Goal: Task Accomplishment & Management: Manage account settings

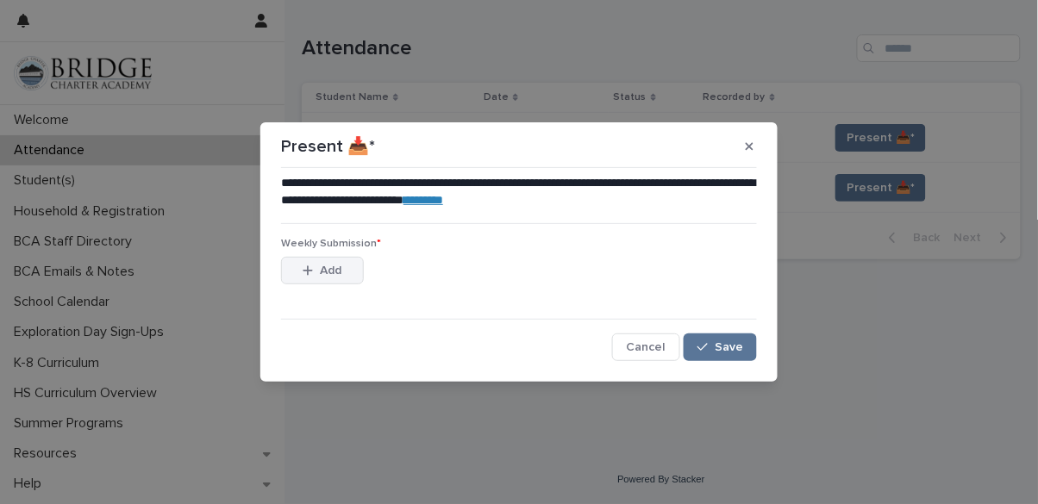
click at [334, 269] on span "Add" at bounding box center [332, 271] width 22 height 12
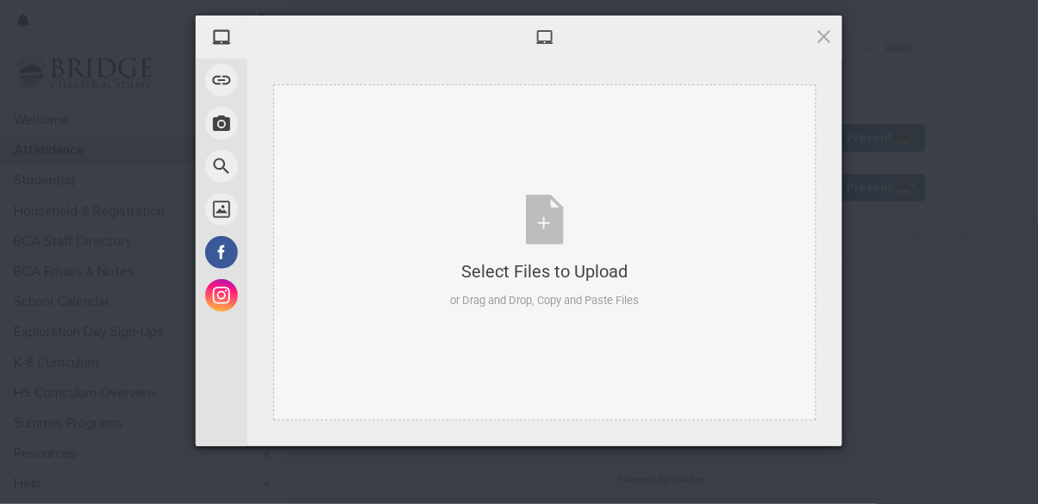
click at [545, 252] on div "Select Files to Upload or Drag and Drop, Copy and Paste Files" at bounding box center [545, 252] width 189 height 115
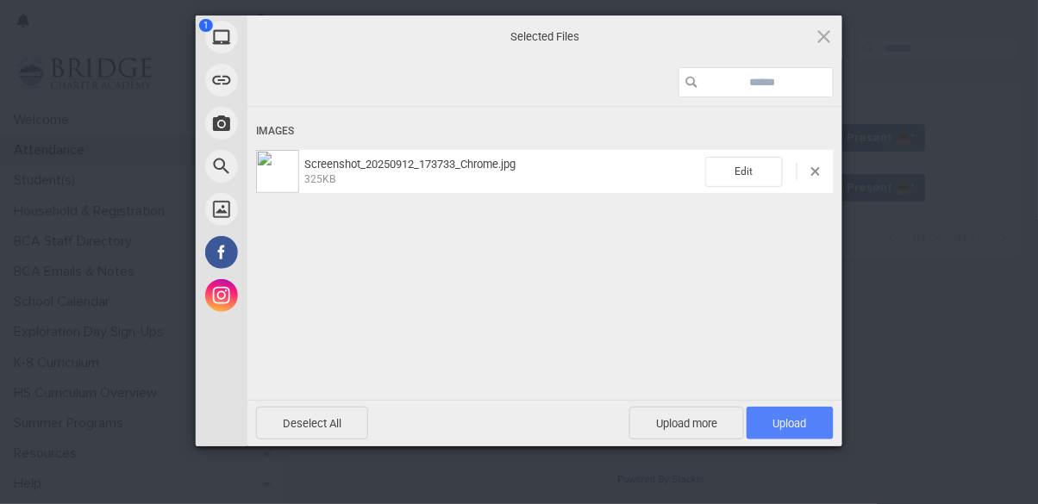
click at [777, 427] on span "Upload 1" at bounding box center [790, 423] width 34 height 13
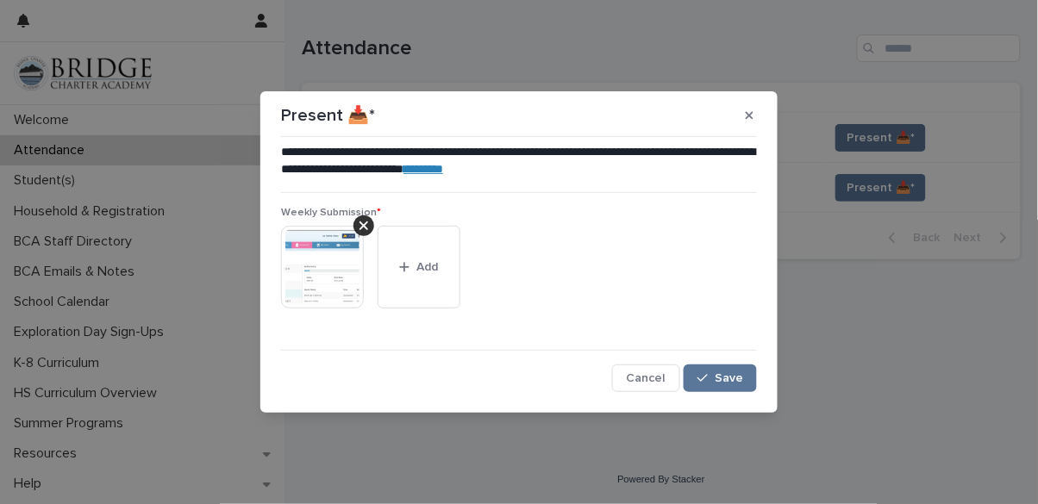
click at [320, 277] on img at bounding box center [322, 267] width 83 height 83
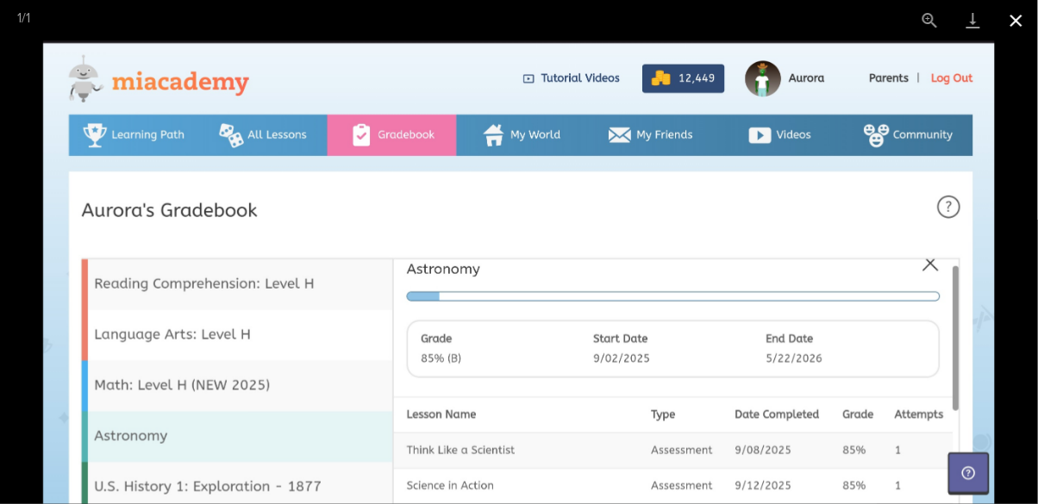
click at [1018, 15] on button "Close gallery" at bounding box center [1016, 20] width 43 height 41
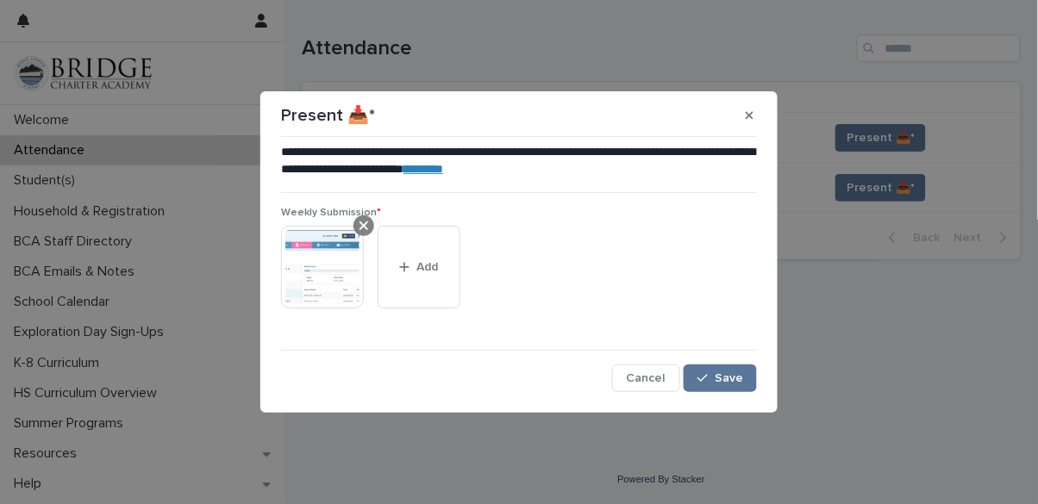
click at [365, 228] on icon at bounding box center [364, 226] width 9 height 14
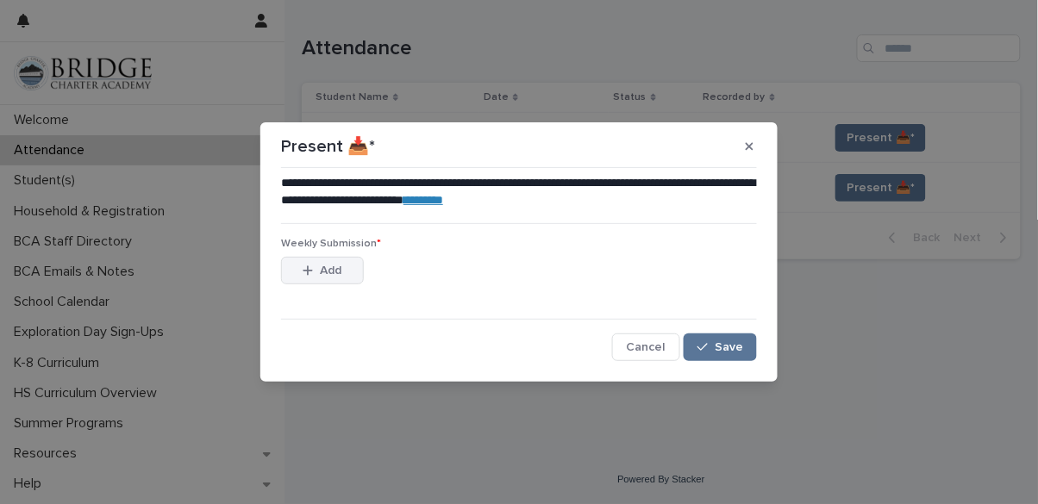
click at [336, 268] on span "Add" at bounding box center [332, 271] width 22 height 12
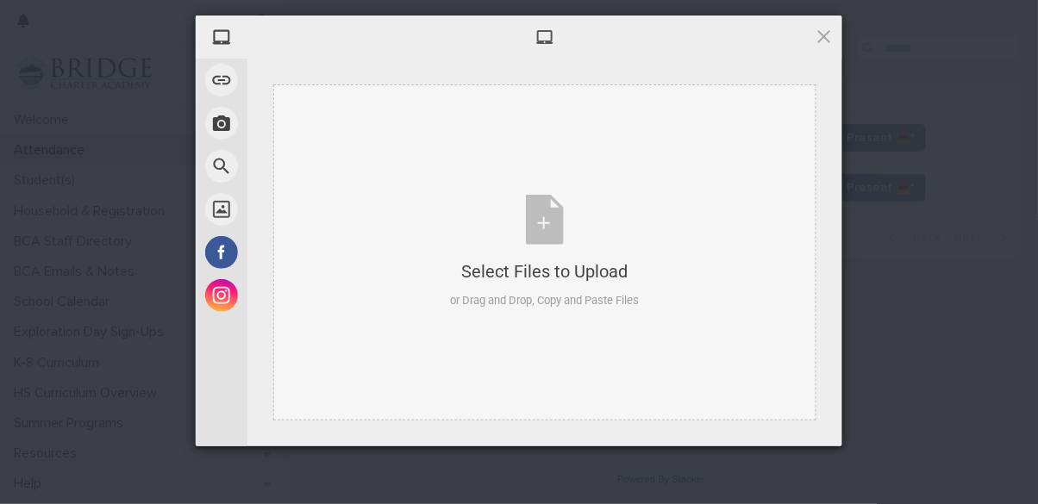
click at [429, 193] on div "Select Files to Upload or Drag and Drop, Copy and Paste Files" at bounding box center [544, 252] width 543 height 336
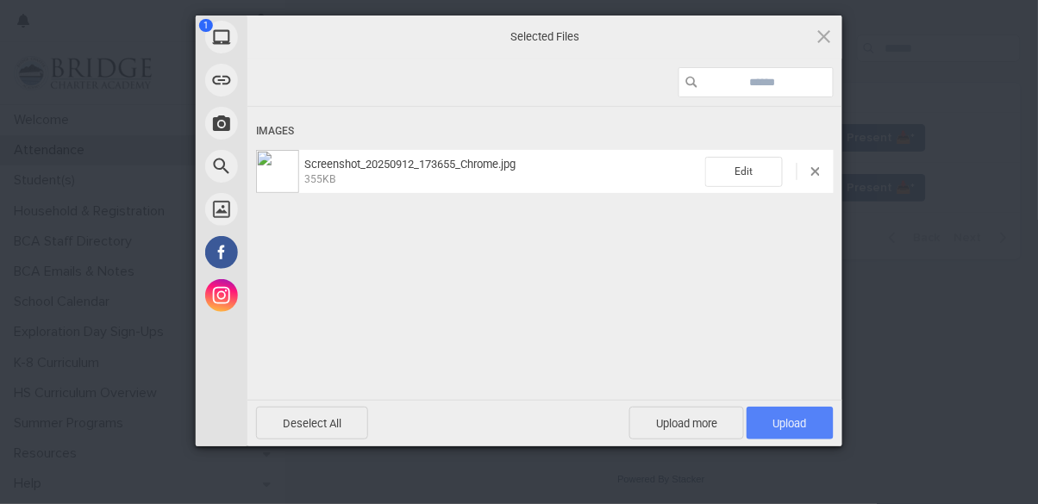
click at [786, 422] on span "Upload 1" at bounding box center [790, 423] width 34 height 13
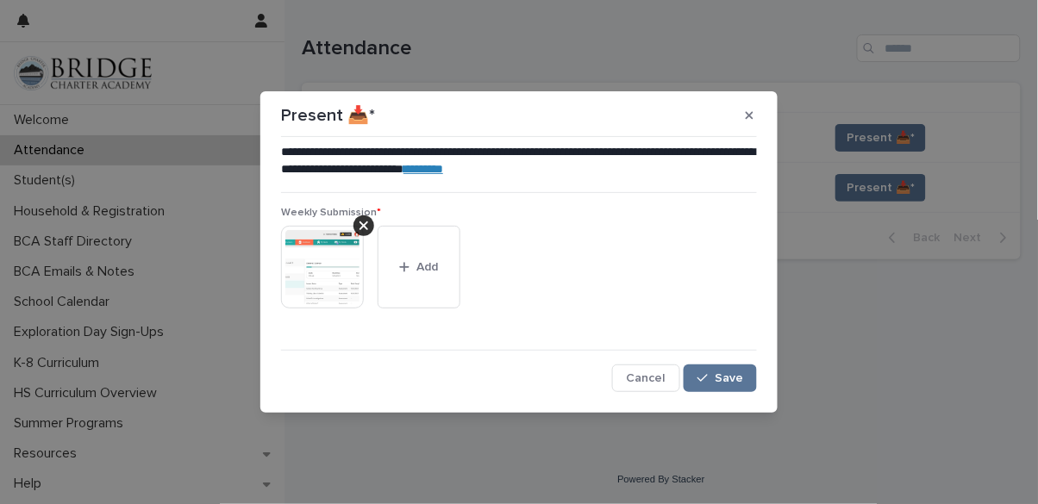
click at [328, 269] on img at bounding box center [322, 267] width 83 height 83
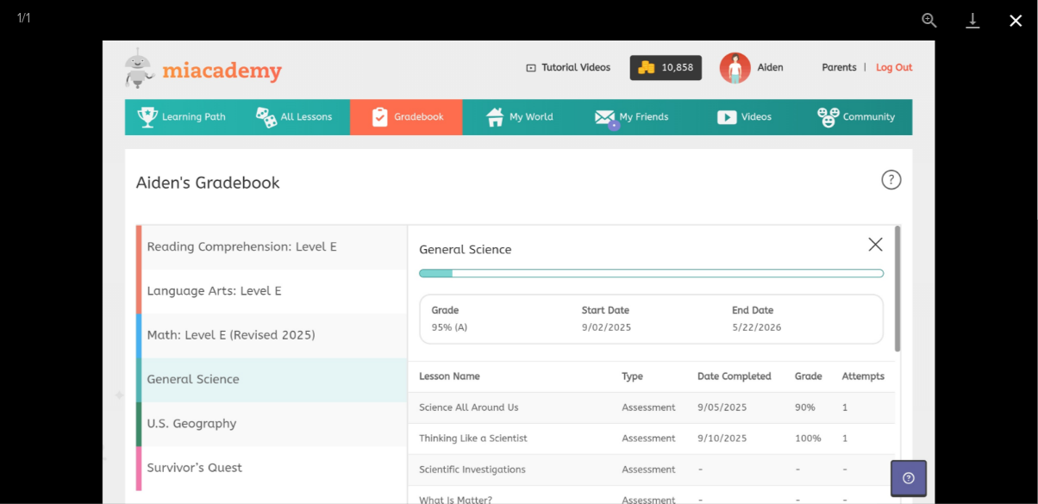
click at [1011, 26] on button "Close gallery" at bounding box center [1016, 20] width 43 height 41
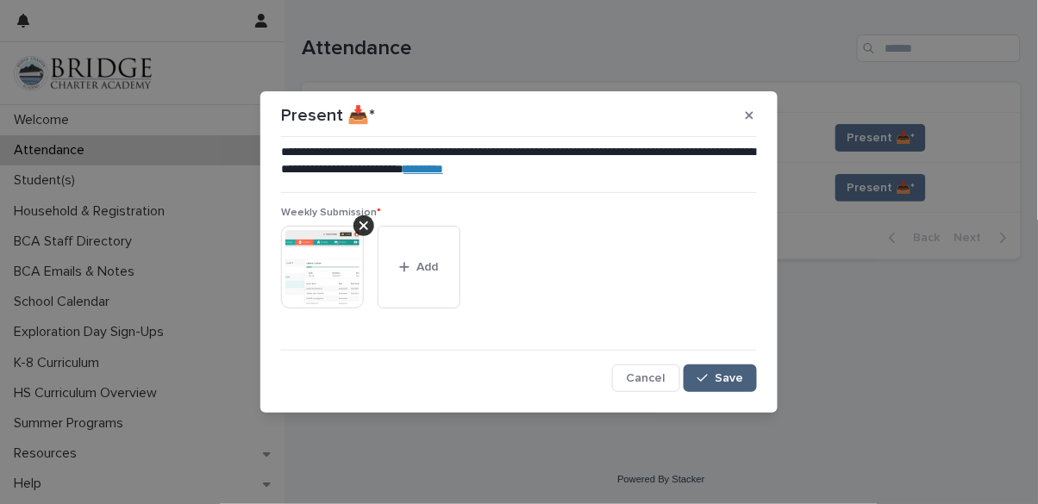
click at [722, 386] on button "Save" at bounding box center [720, 379] width 73 height 28
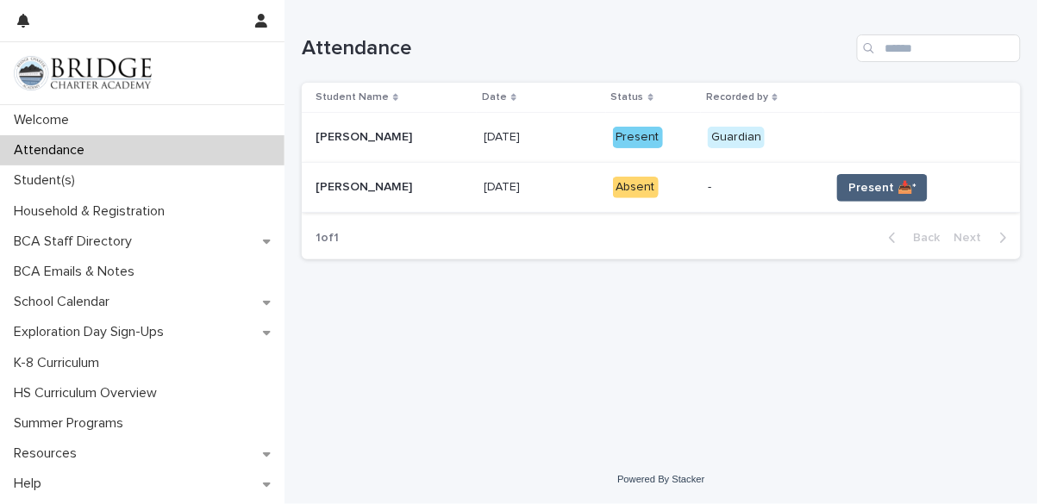
click at [881, 174] on button "Present 📥*" at bounding box center [882, 188] width 91 height 28
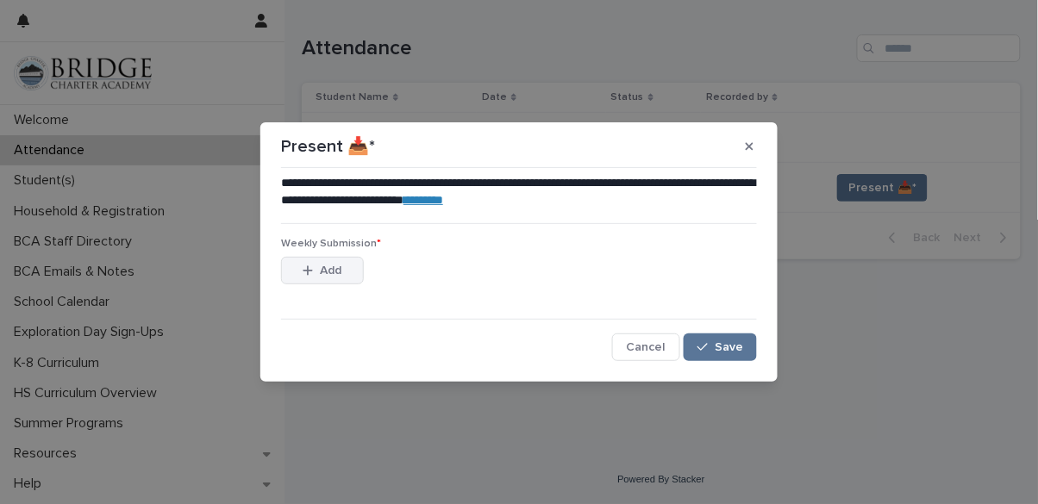
click at [334, 276] on span "Add" at bounding box center [332, 271] width 22 height 12
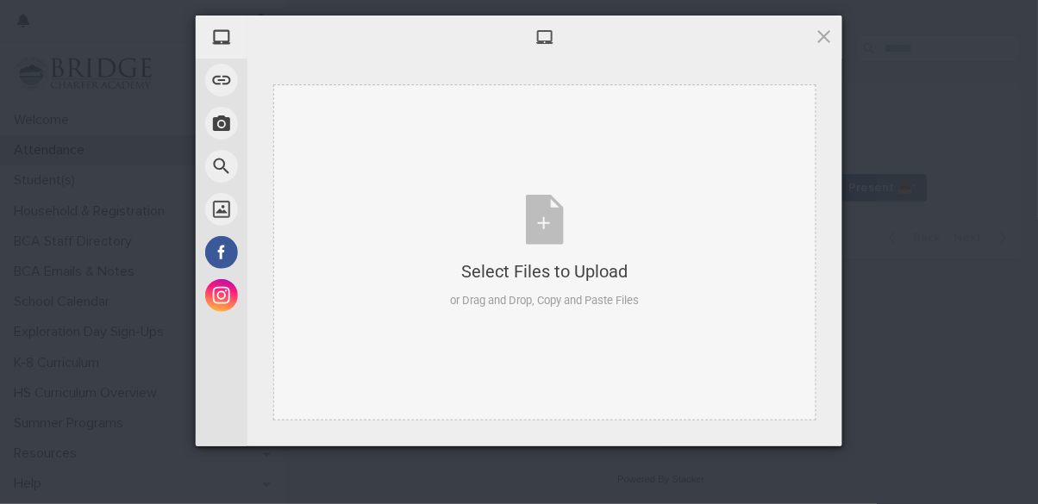
click at [483, 207] on div "Select Files to Upload or Drag and Drop, Copy and Paste Files" at bounding box center [545, 252] width 189 height 115
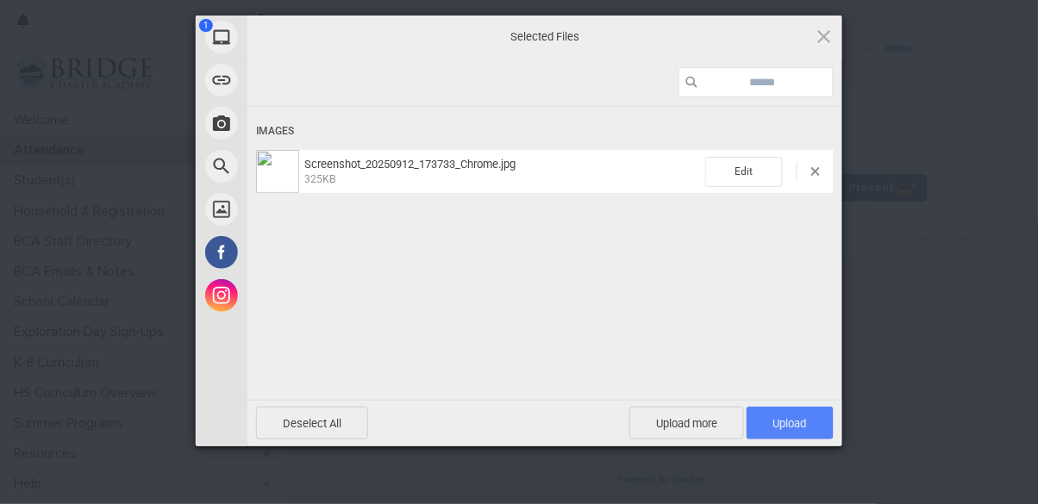
click at [788, 424] on span "Upload 1" at bounding box center [790, 423] width 34 height 13
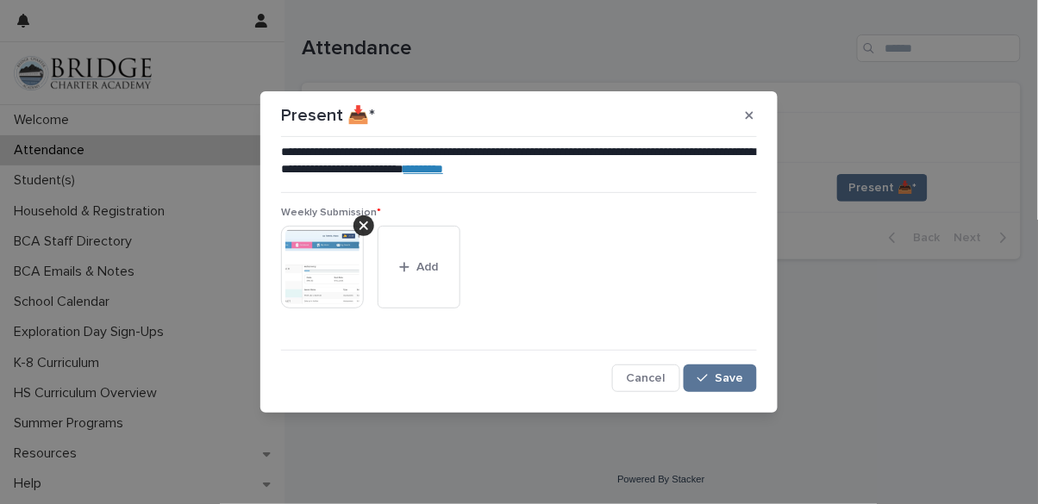
click at [324, 270] on img at bounding box center [322, 267] width 83 height 83
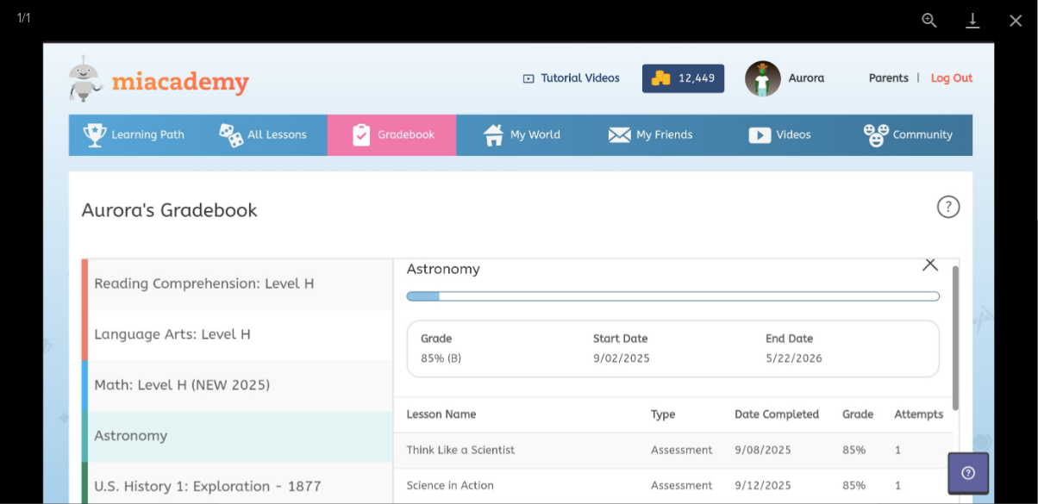
click at [535, 219] on img at bounding box center [518, 273] width 951 height 464
click at [1025, 28] on button "Close gallery" at bounding box center [1016, 20] width 43 height 41
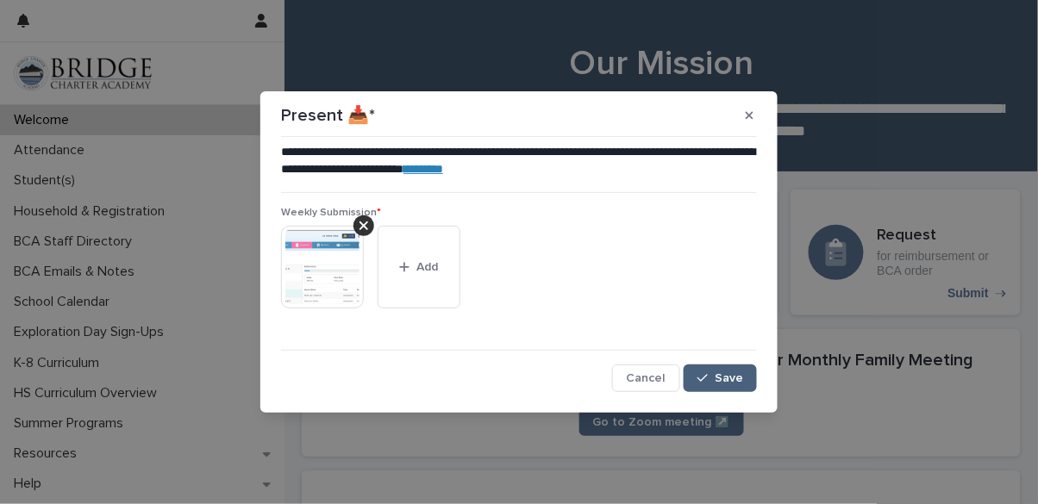
click at [711, 379] on div "button" at bounding box center [705, 378] width 17 height 12
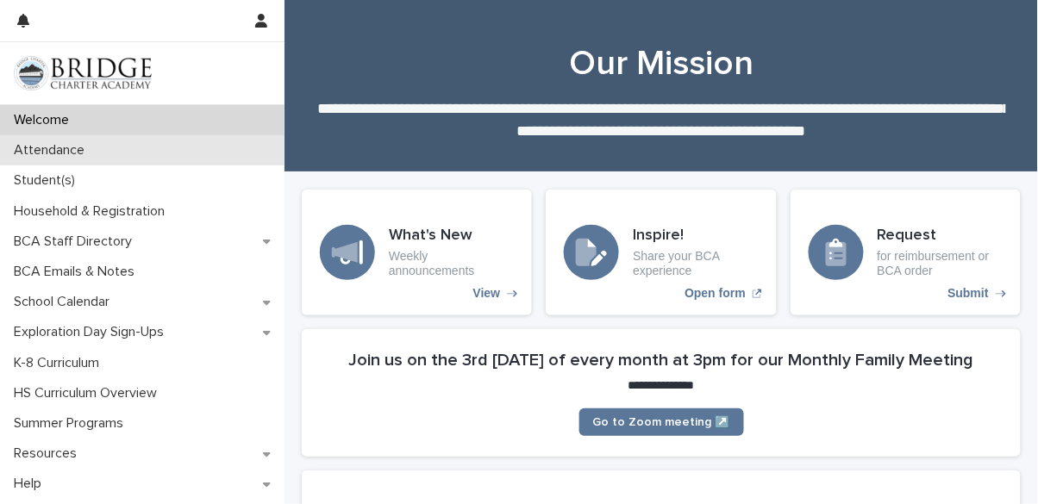
click at [97, 142] on p "Attendance" at bounding box center [52, 150] width 91 height 16
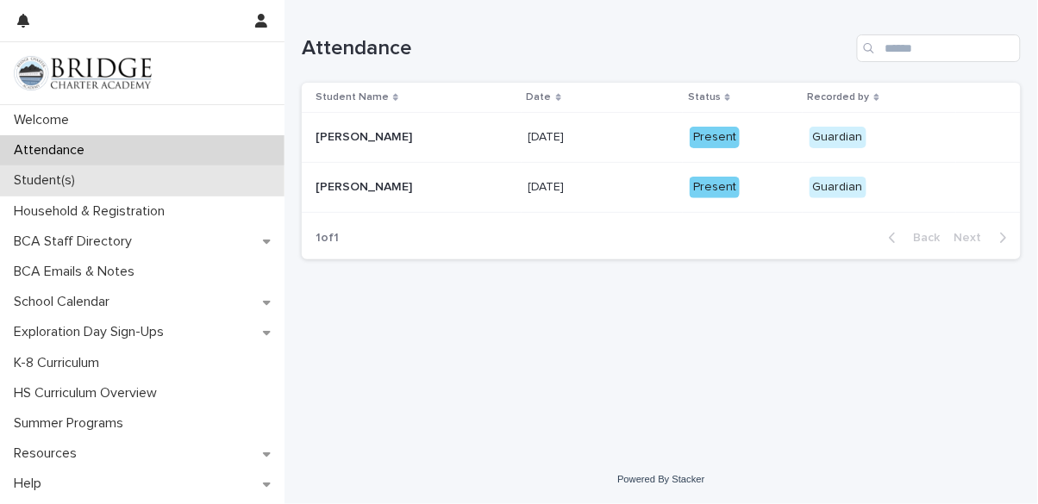
click at [126, 183] on div "Student(s)" at bounding box center [142, 181] width 285 height 30
